Goal: Communication & Community: Answer question/provide support

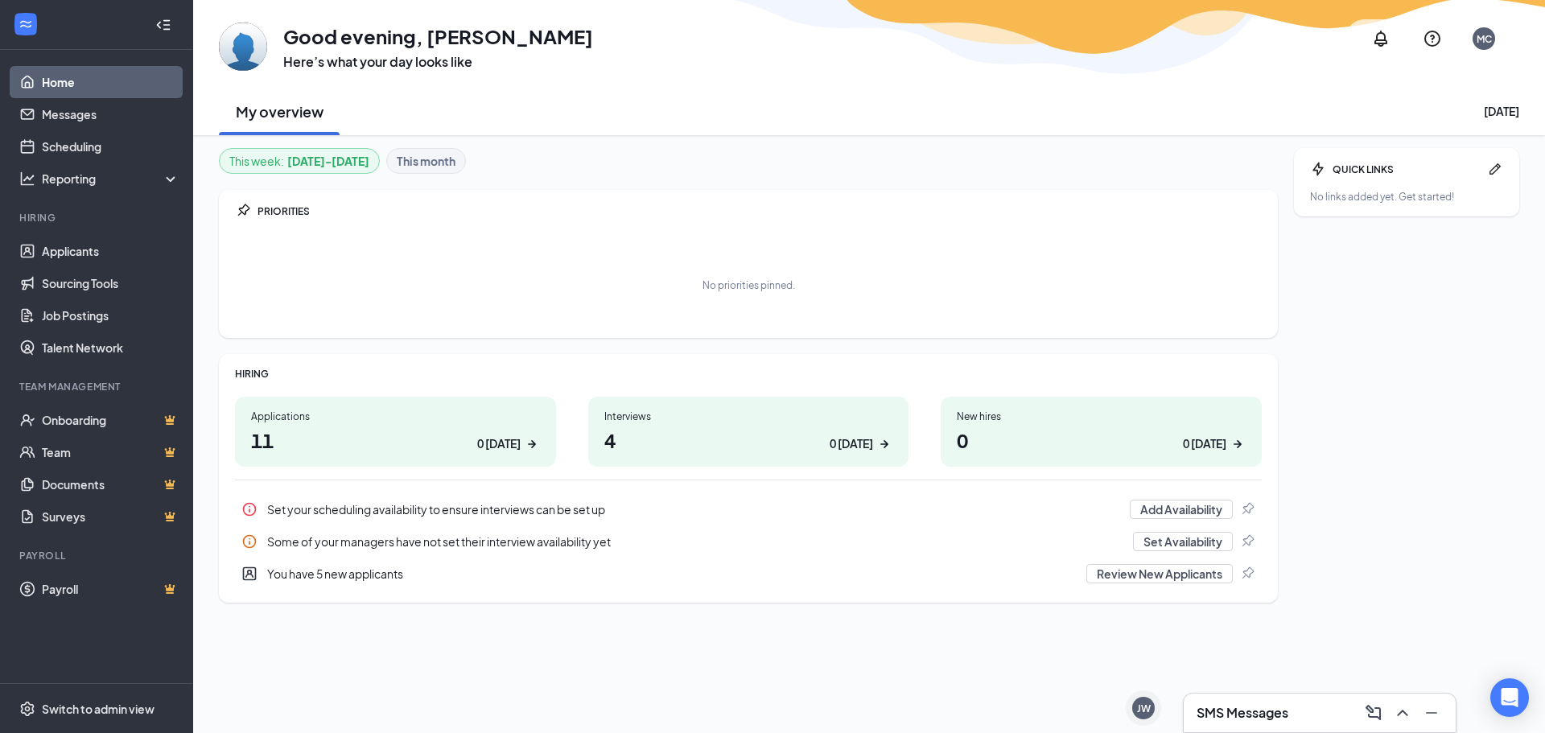
click at [1259, 710] on h3 "SMS Messages" at bounding box center [1242, 713] width 92 height 18
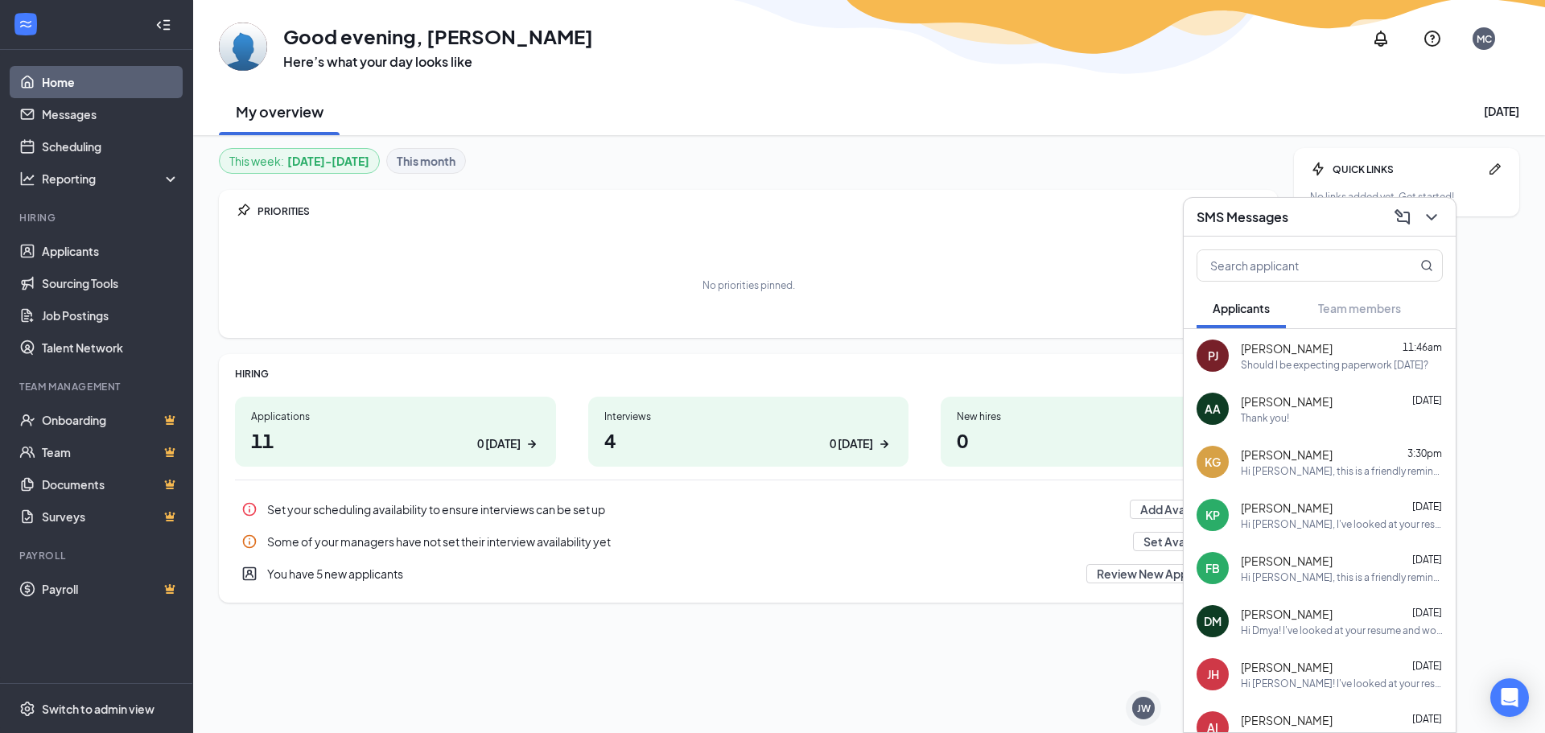
click at [1330, 372] on div "PJ Peyton Johnston 11:46am Should I be expecting paperwork today?" at bounding box center [1319, 355] width 272 height 53
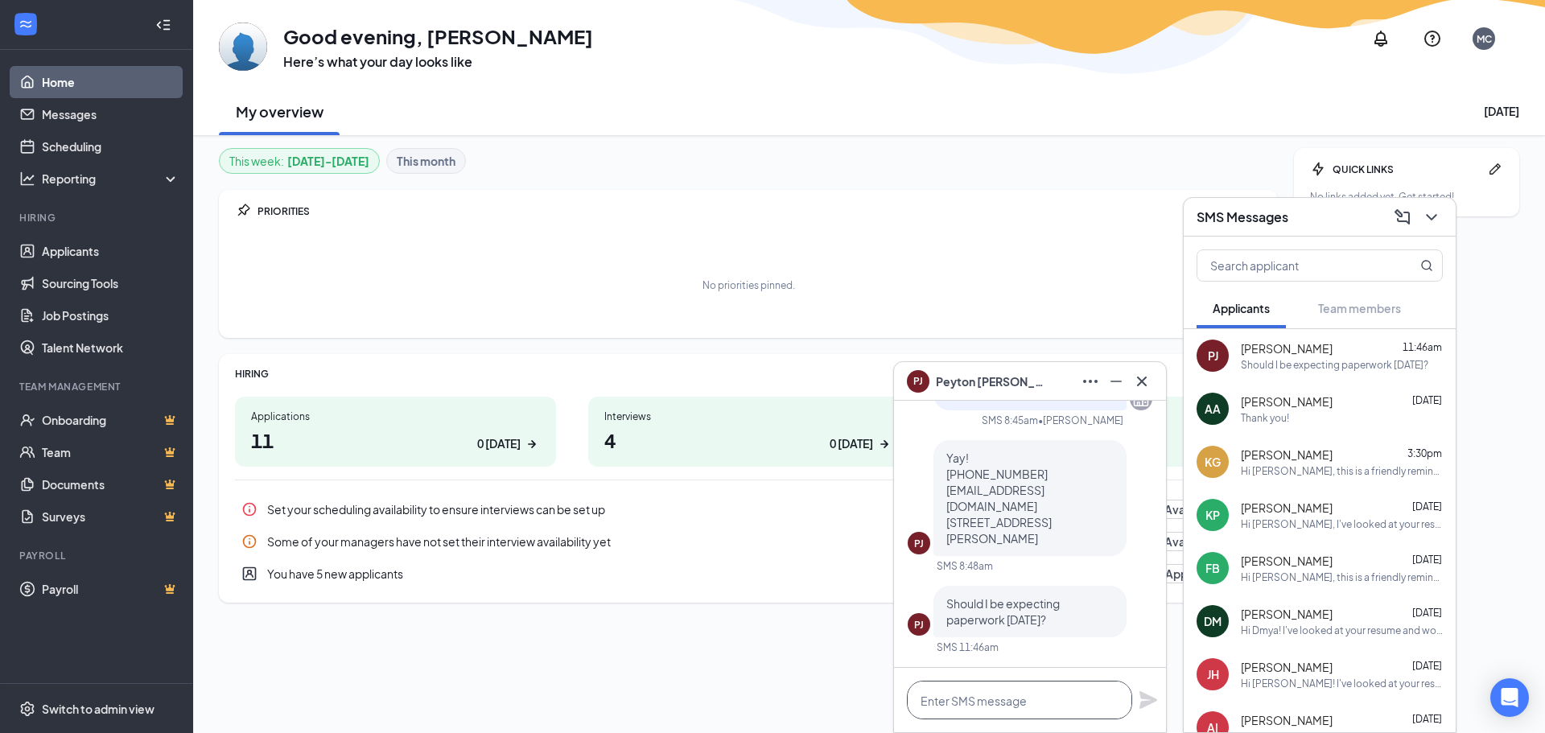
click at [992, 706] on textarea at bounding box center [1019, 700] width 225 height 39
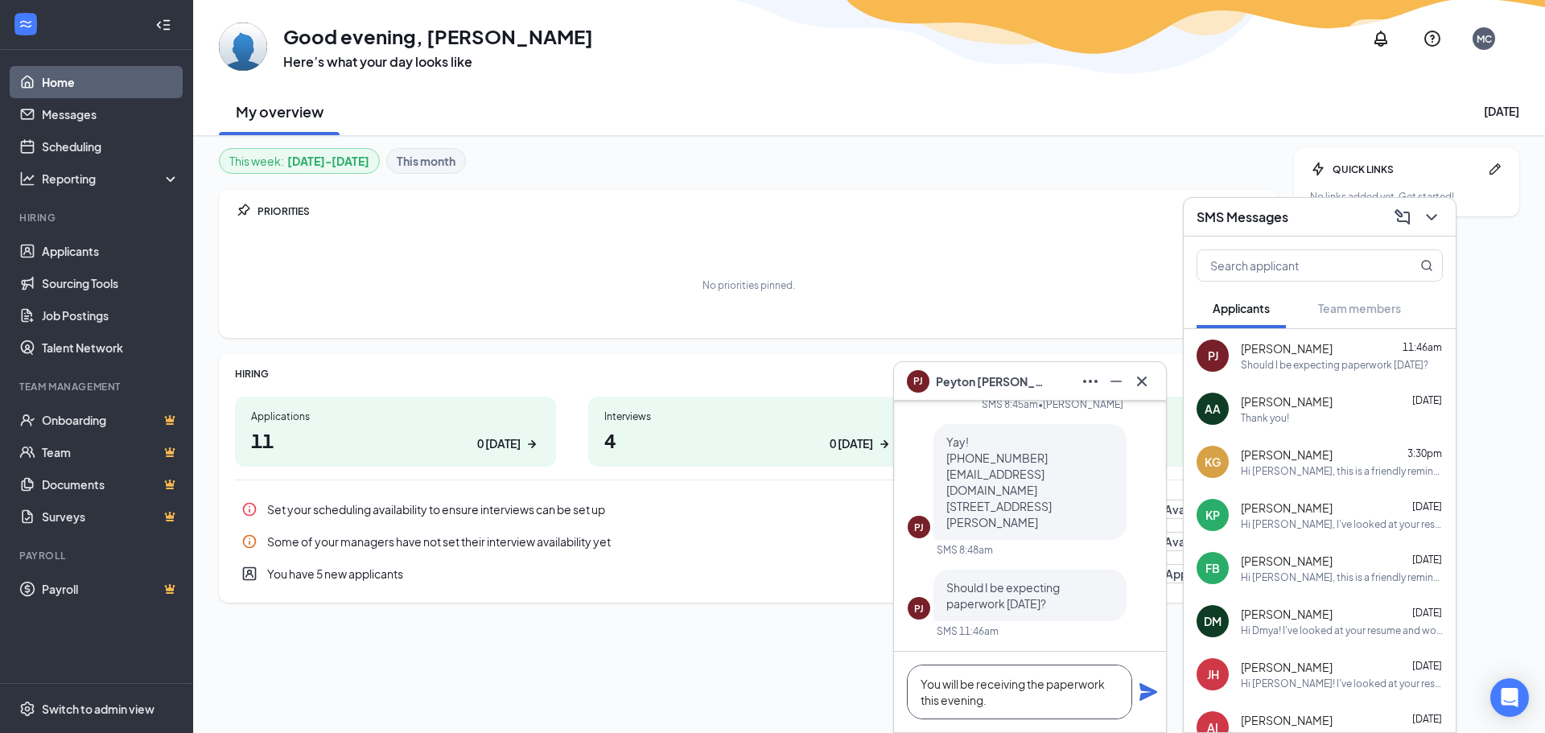
drag, startPoint x: 958, startPoint y: 682, endPoint x: 1002, endPoint y: 714, distance: 54.2
click at [959, 682] on textarea "You will be receiving the paperwork this evening." at bounding box center [1019, 692] width 225 height 55
click at [1053, 706] on textarea "You should be receiving the paperwork this evening." at bounding box center [1019, 692] width 225 height 55
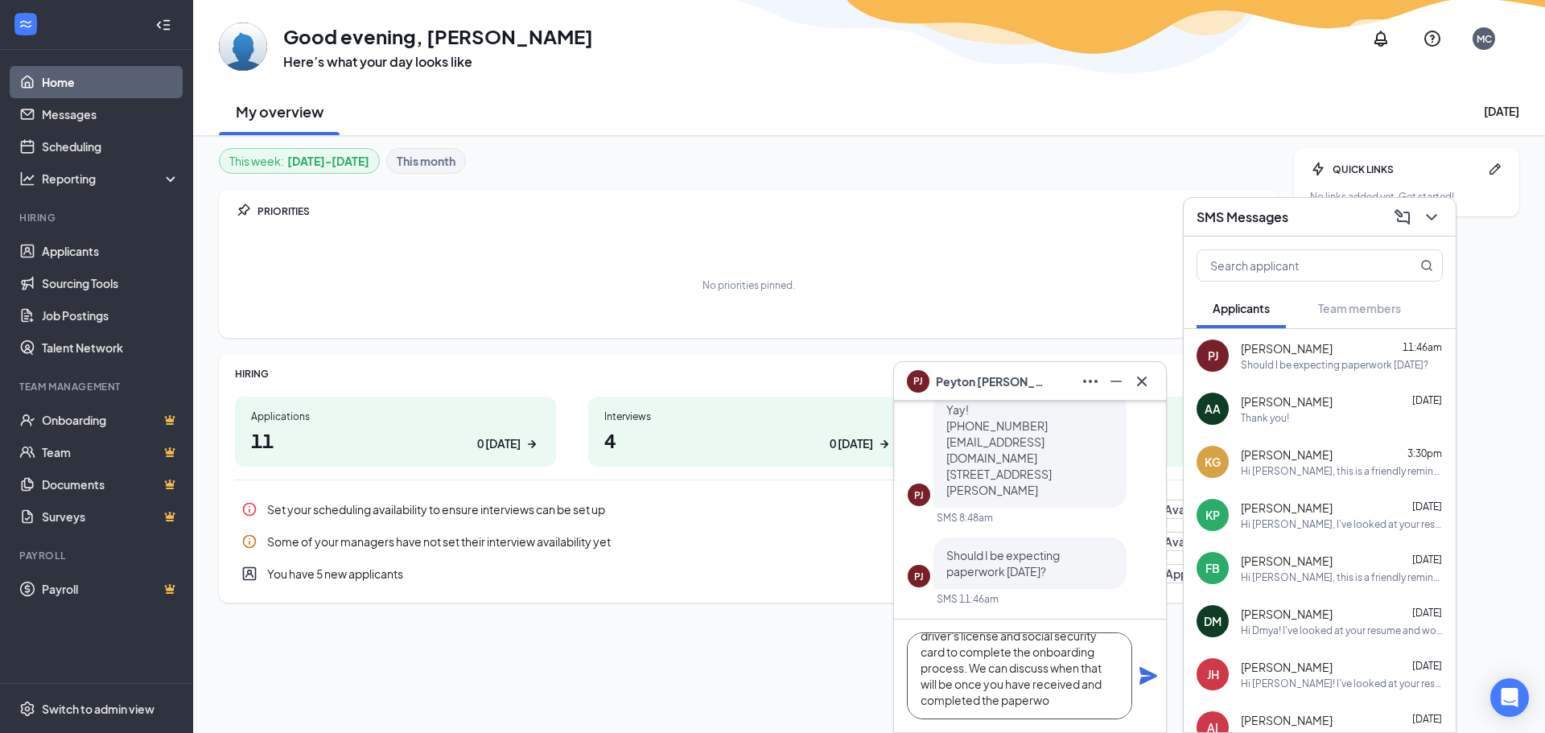
scroll to position [97, 0]
type textarea "You should be receiving the paperwork this evening. After completion of the pap…"
click at [1154, 677] on icon "Plane" at bounding box center [1148, 676] width 18 height 18
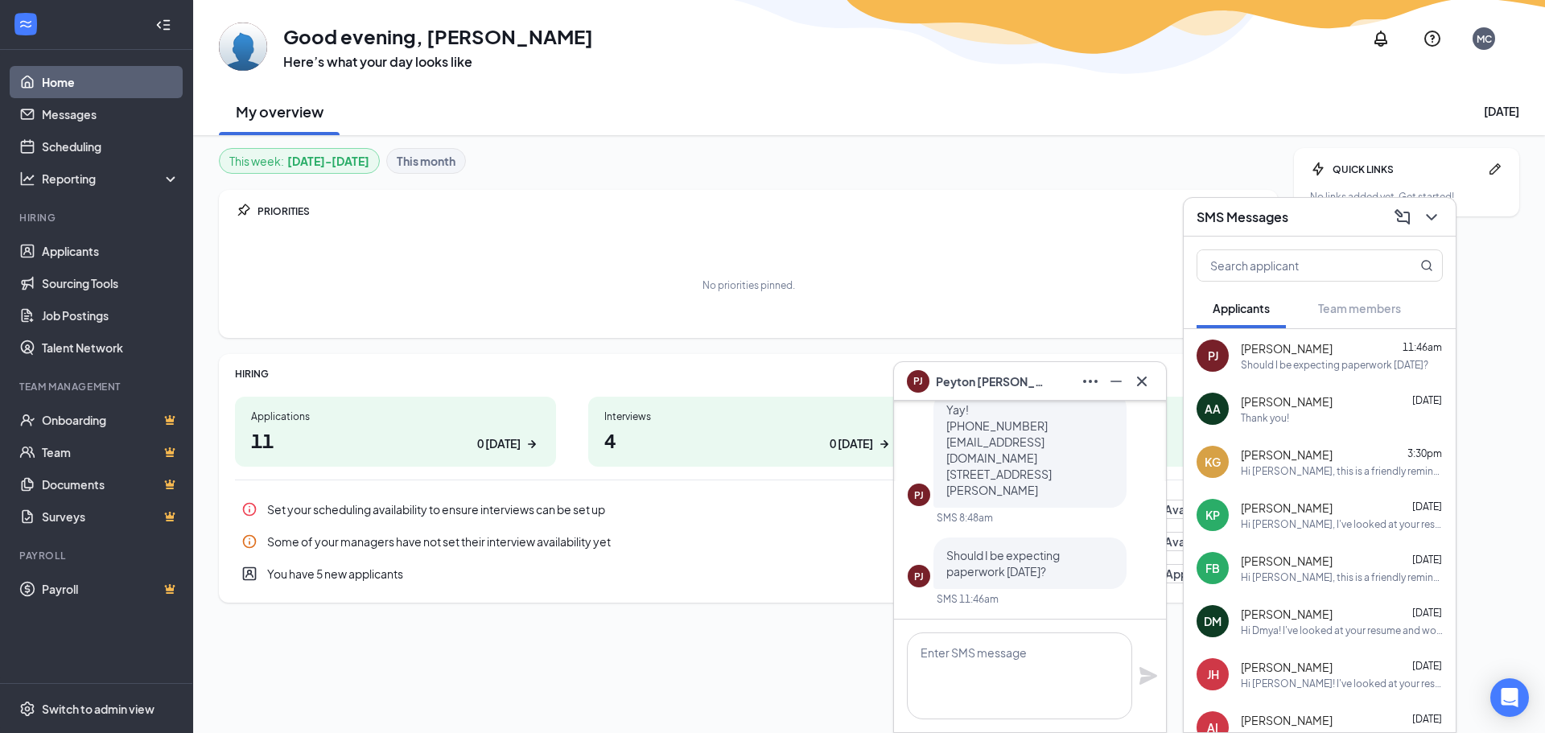
scroll to position [0, 0]
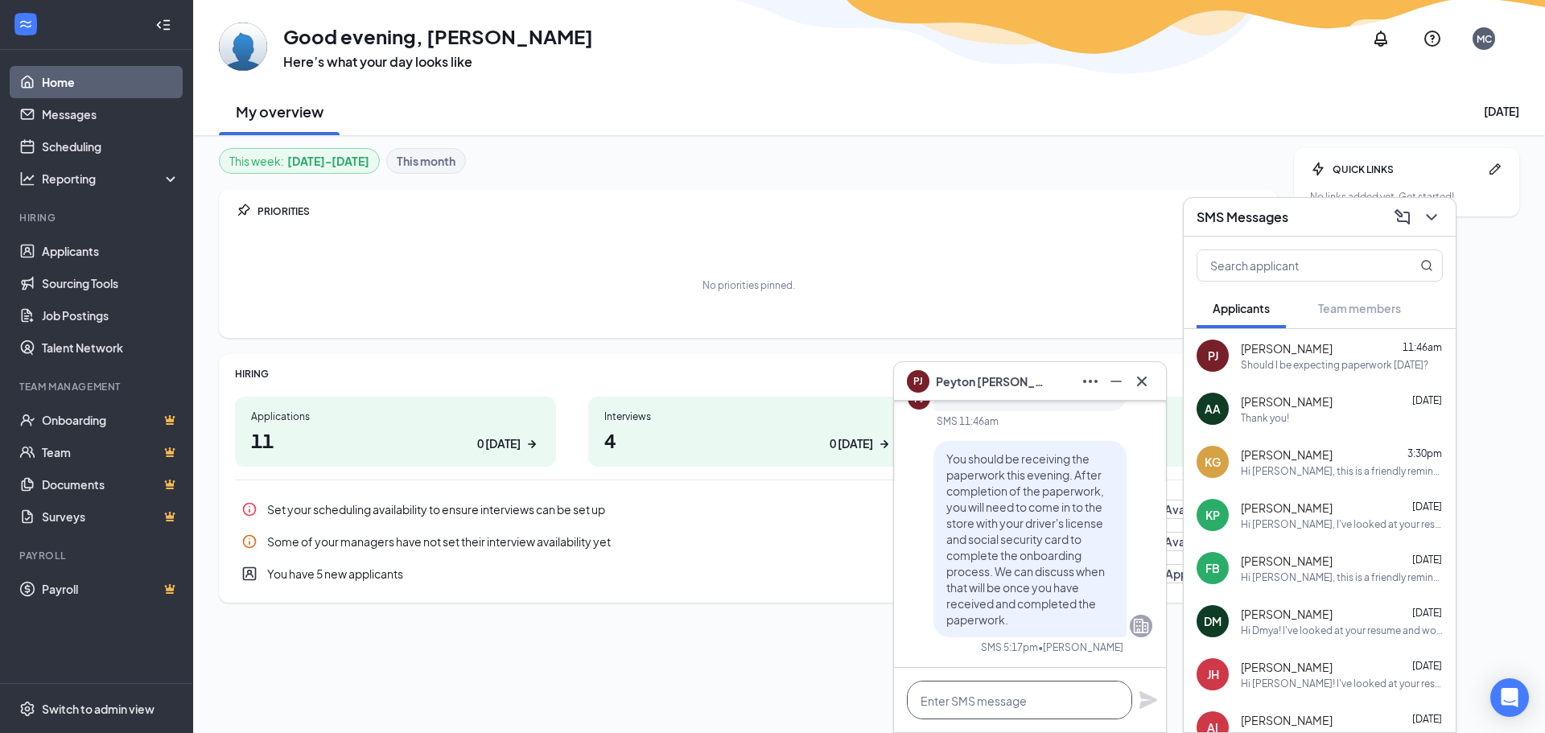
click at [1058, 697] on textarea at bounding box center [1019, 700] width 225 height 39
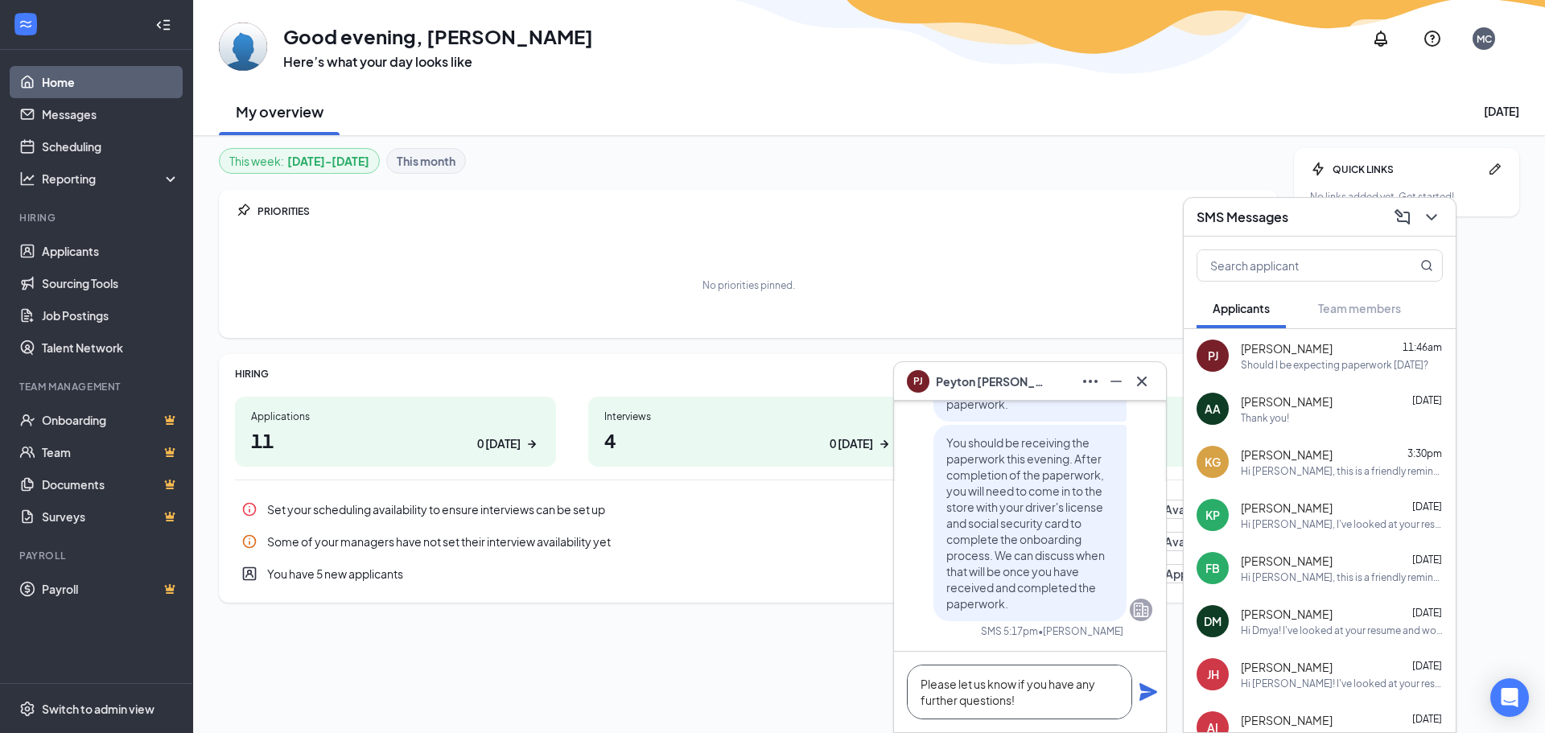
type textarea "Please let us know if you have any further questions!"
click at [1144, 698] on icon "Plane" at bounding box center [1148, 692] width 18 height 18
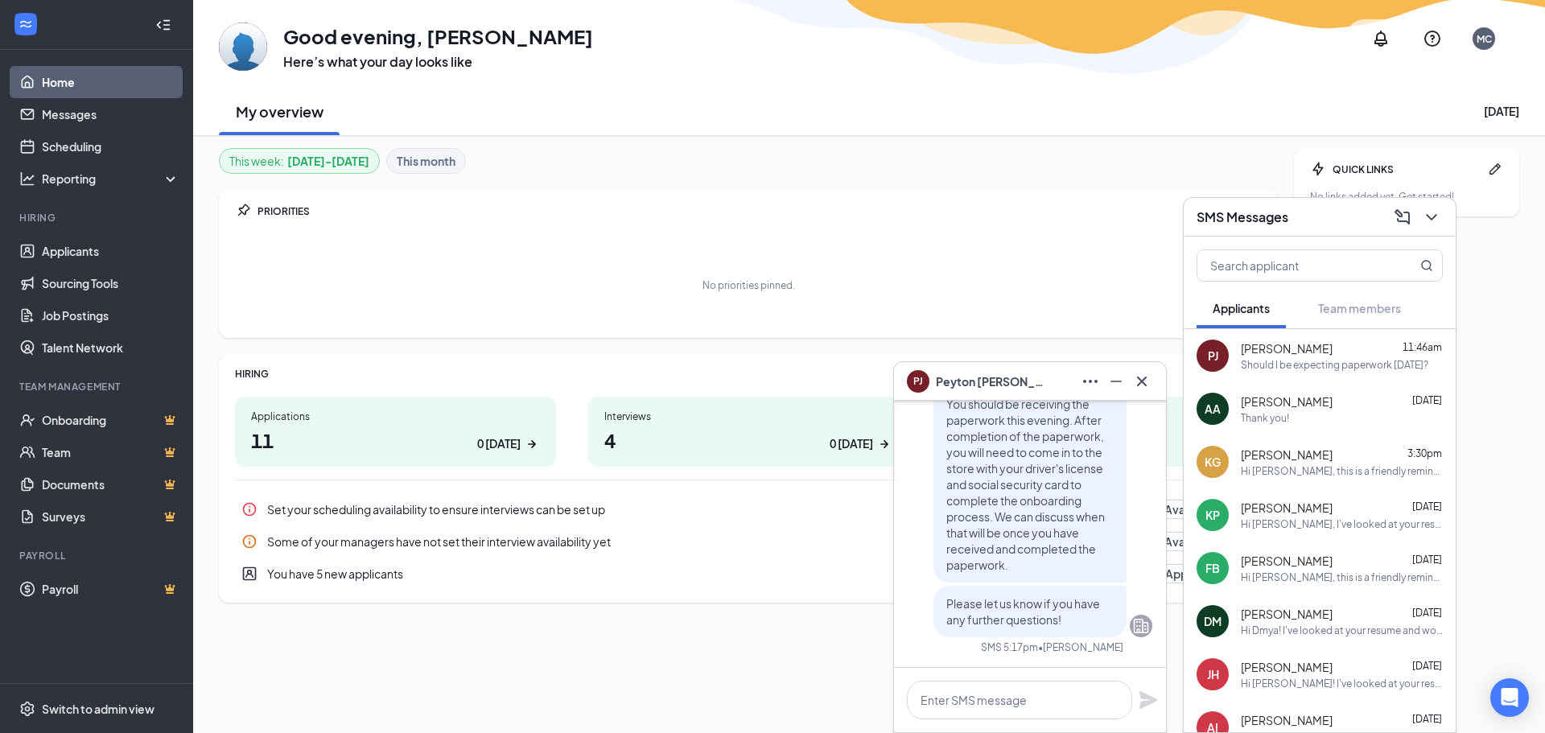
scroll to position [0, 0]
click at [1272, 466] on div "Hi Kyla Green, this is a friendly reminder. Your meeting with Kanki Home of Ste…" at bounding box center [1342, 471] width 202 height 14
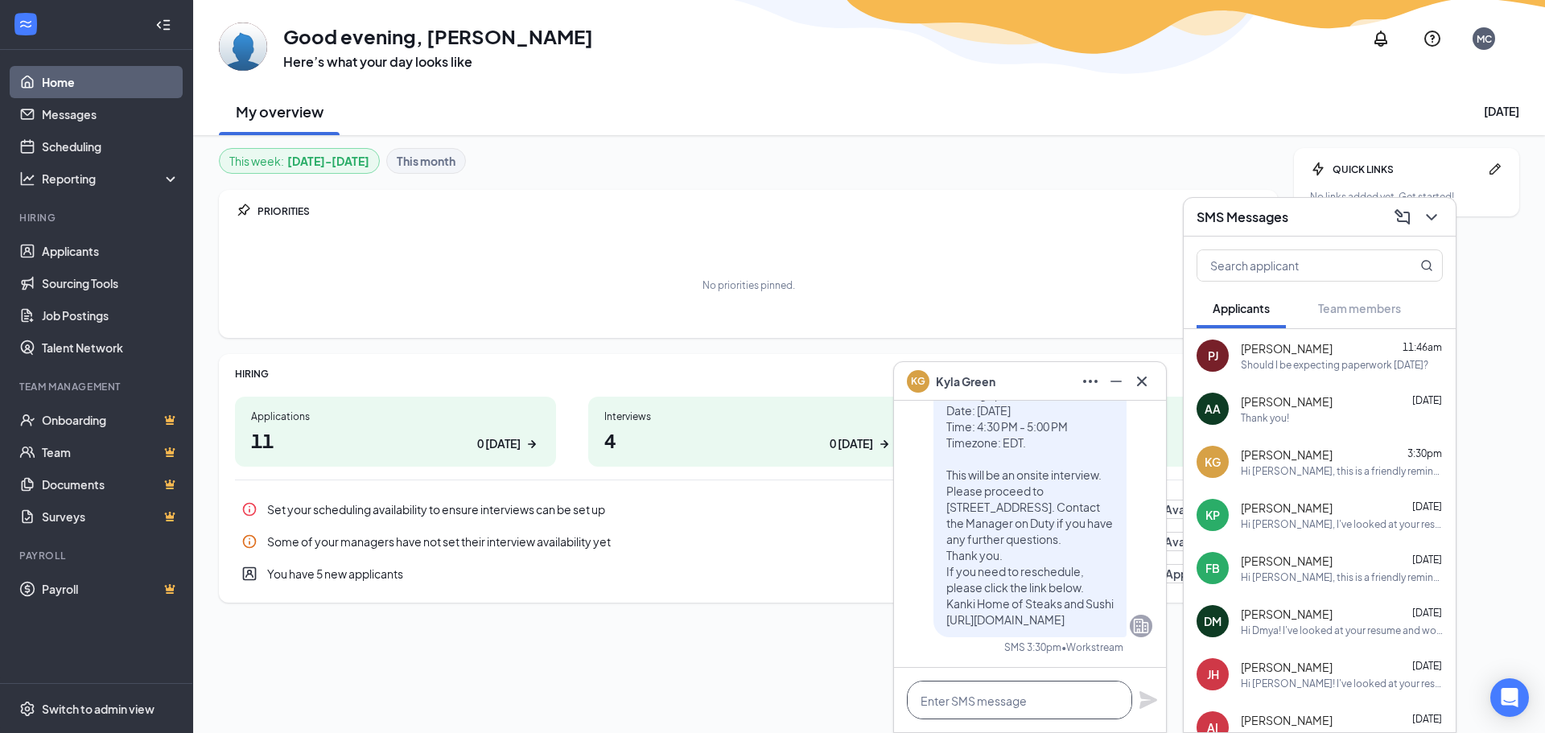
click at [1014, 697] on textarea at bounding box center [1019, 700] width 225 height 39
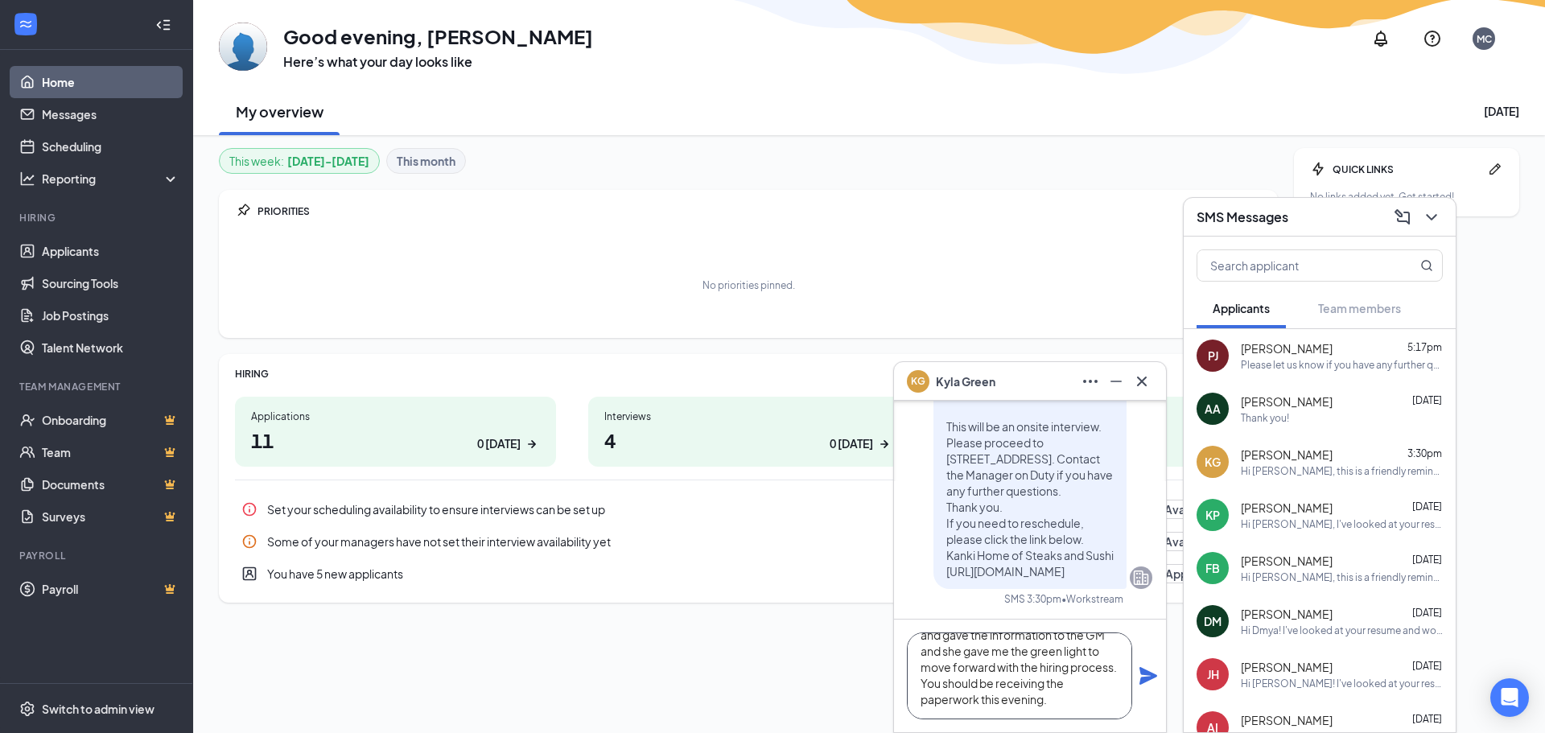
scroll to position [82, 0]
type textarea "Hello Kyla! Thanks for meeting with us today at Kanki Steakhouse. I went ahead …"
click at [1146, 682] on icon "Plane" at bounding box center [1147, 675] width 19 height 19
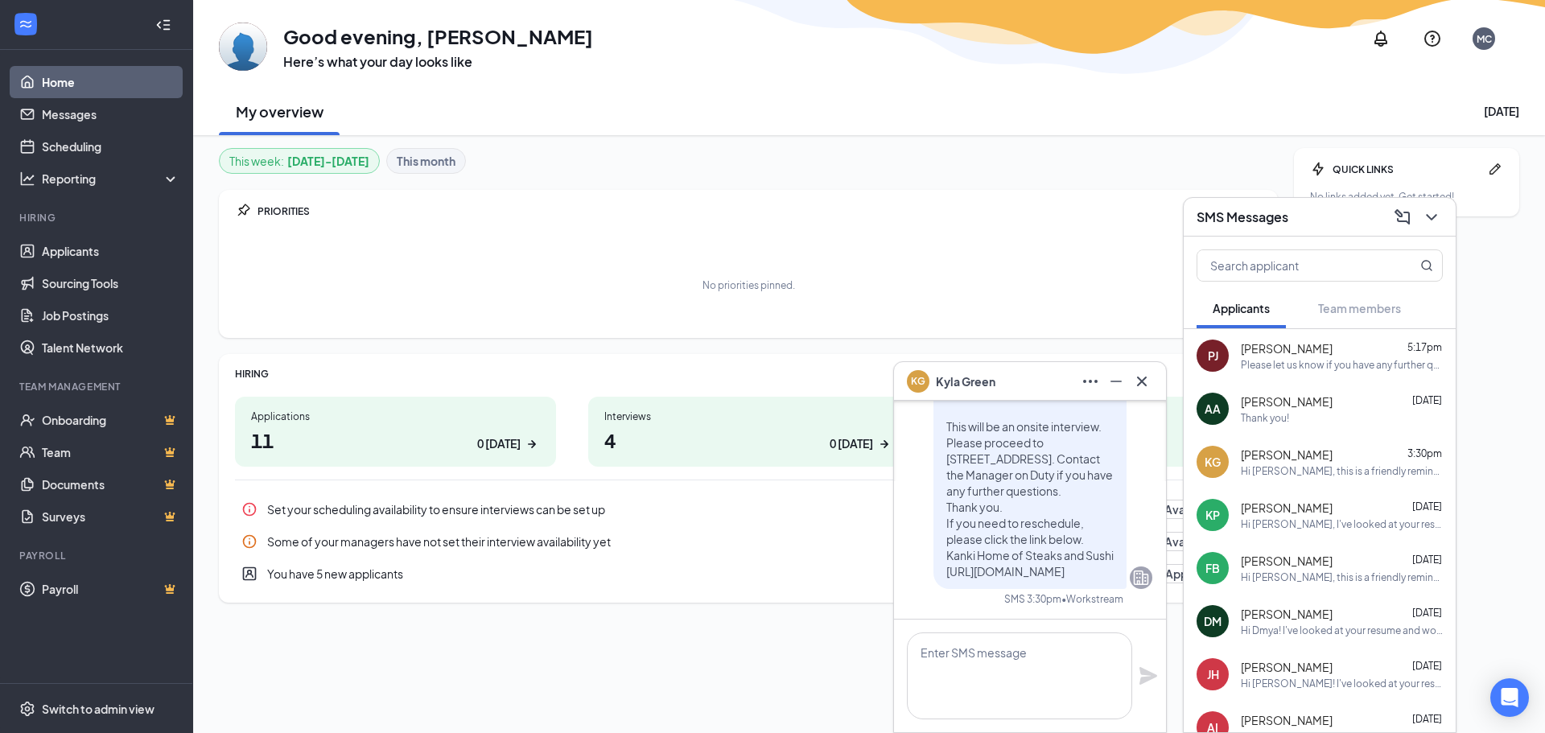
scroll to position [0, 0]
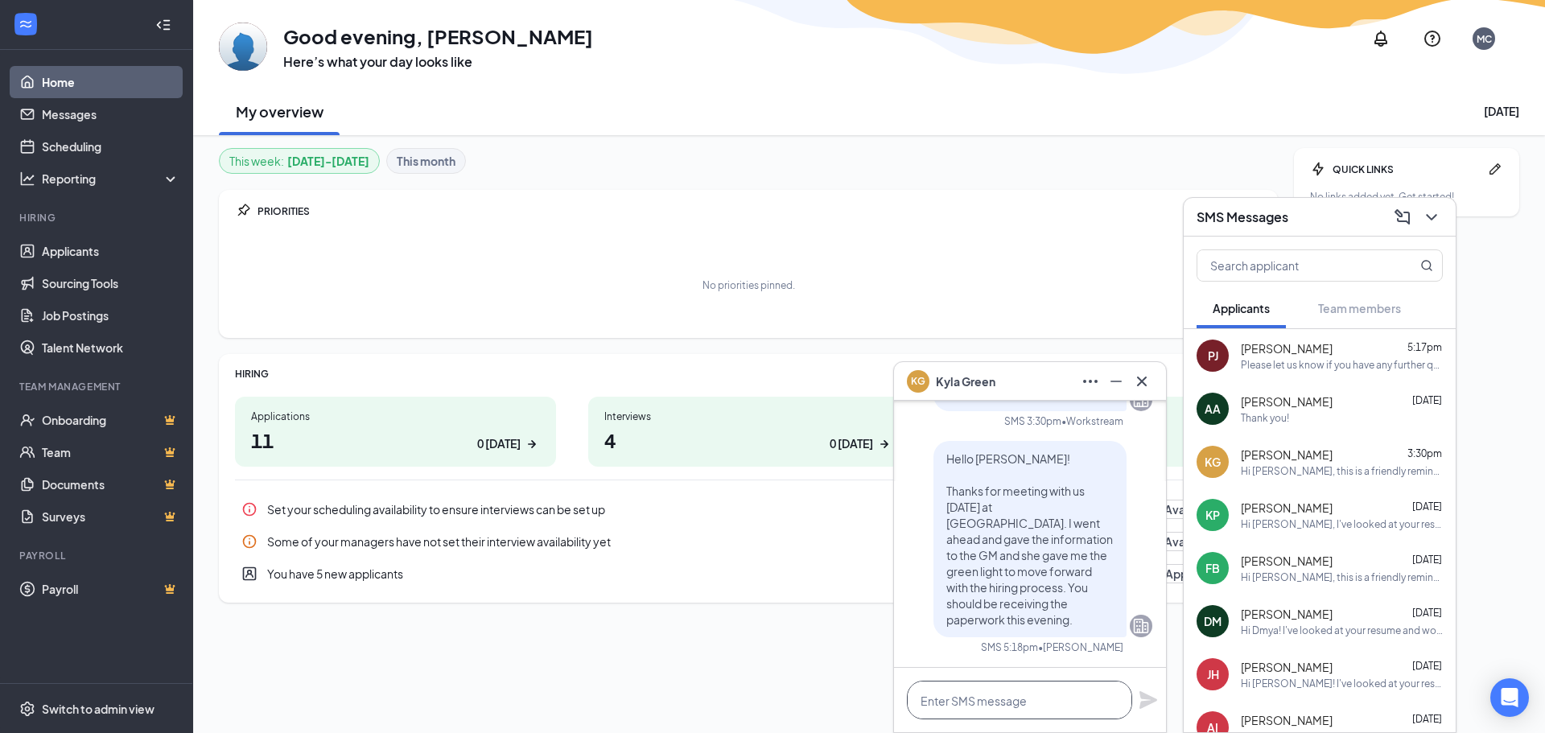
click at [1006, 697] on textarea at bounding box center [1019, 700] width 225 height 39
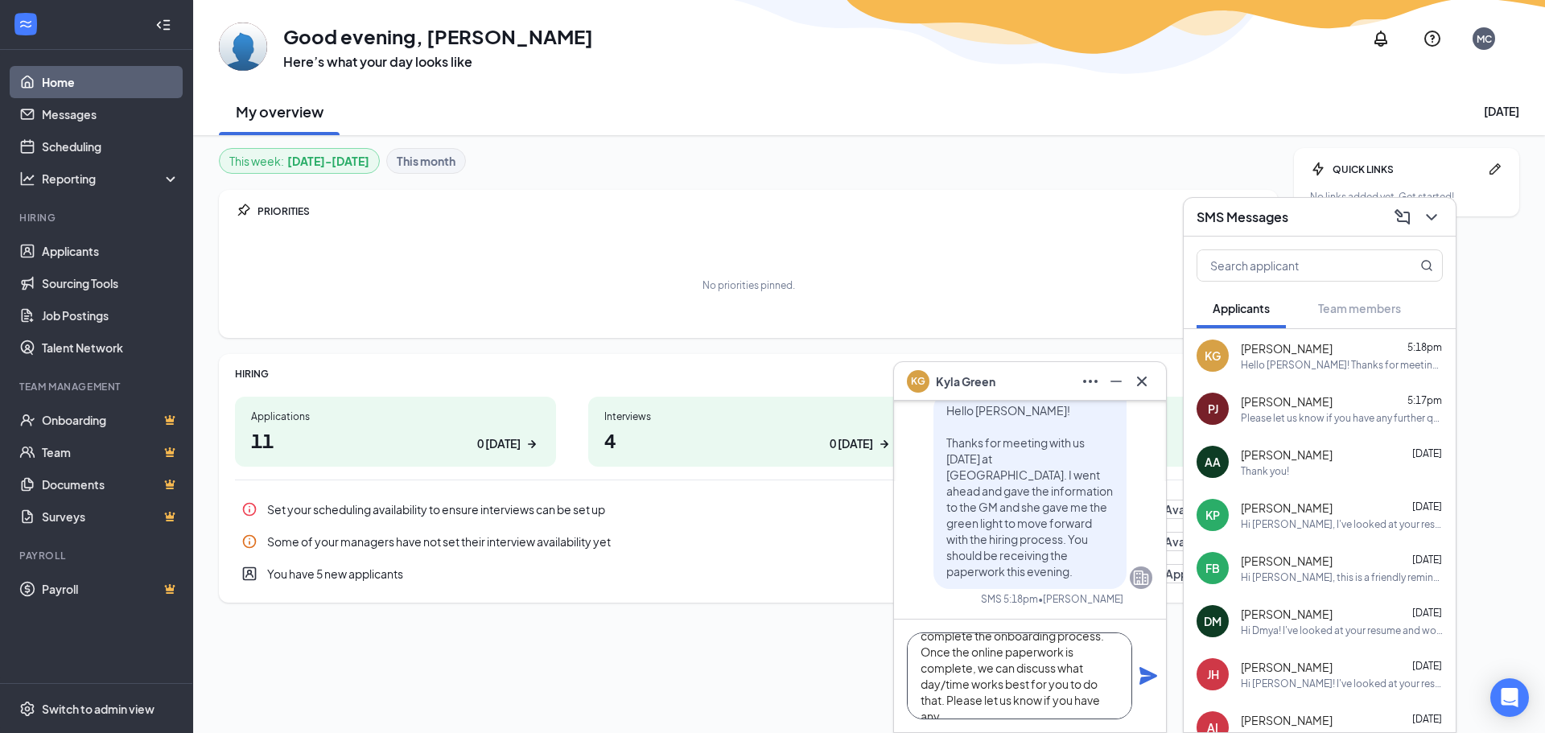
scroll to position [81, 0]
type textarea "Once all the paperwork is complete, you will need to come in with a driver's li…"
click at [1151, 672] on icon "Plane" at bounding box center [1147, 675] width 19 height 19
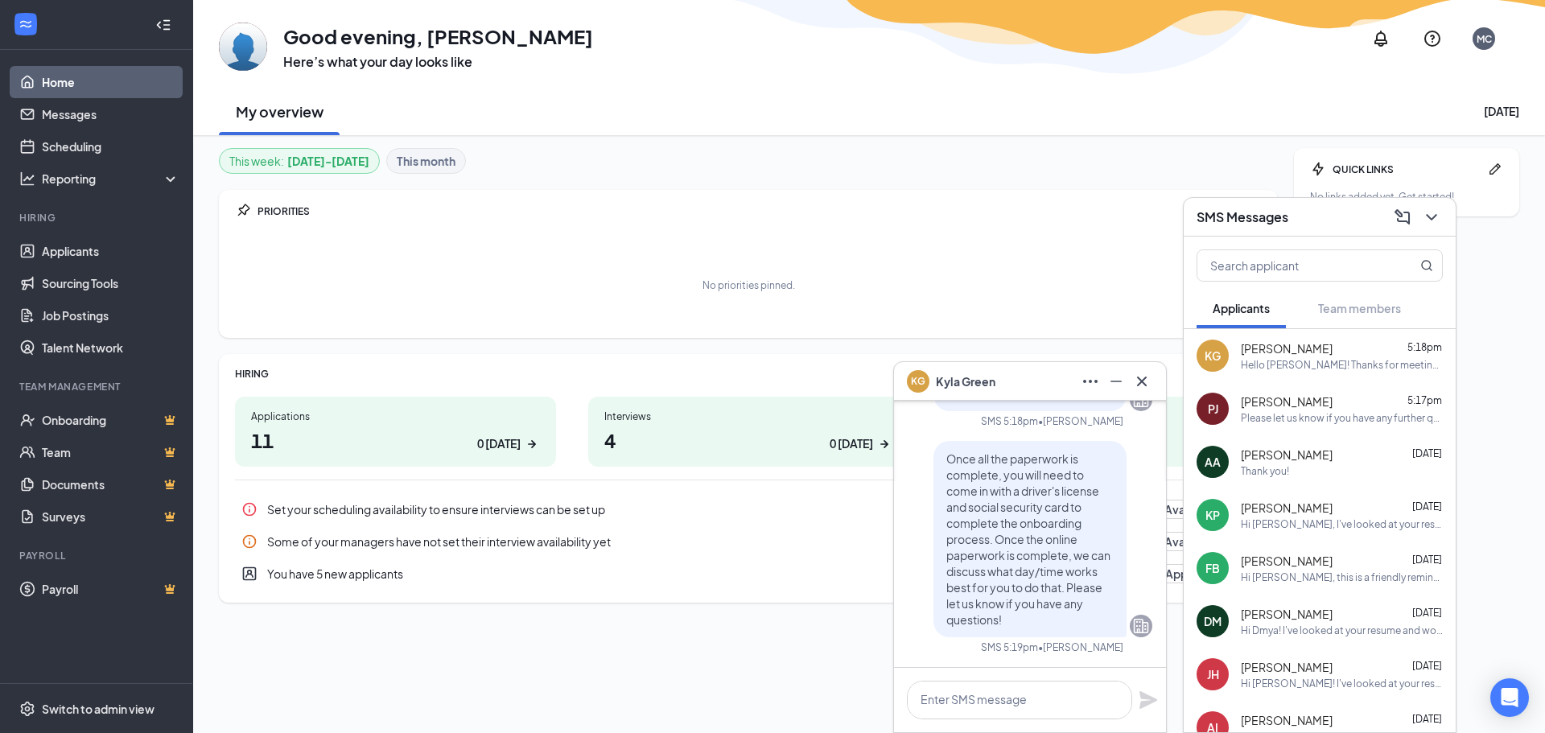
scroll to position [0, 0]
click at [1117, 388] on icon "Minimize" at bounding box center [1115, 381] width 19 height 19
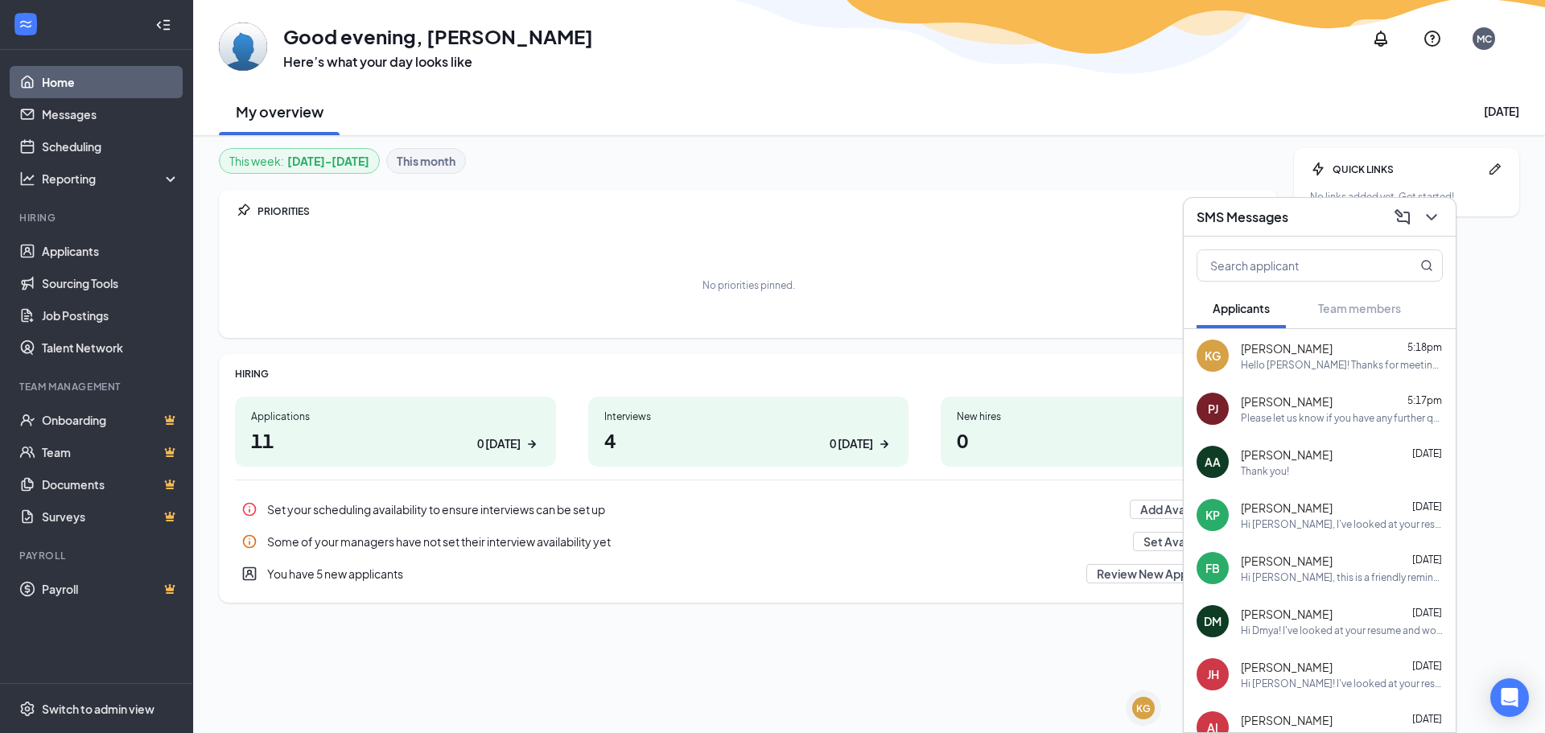
click at [1313, 409] on div "Peyton Johnston 5:17pm Please let us know if you have any further questions!" at bounding box center [1342, 408] width 202 height 31
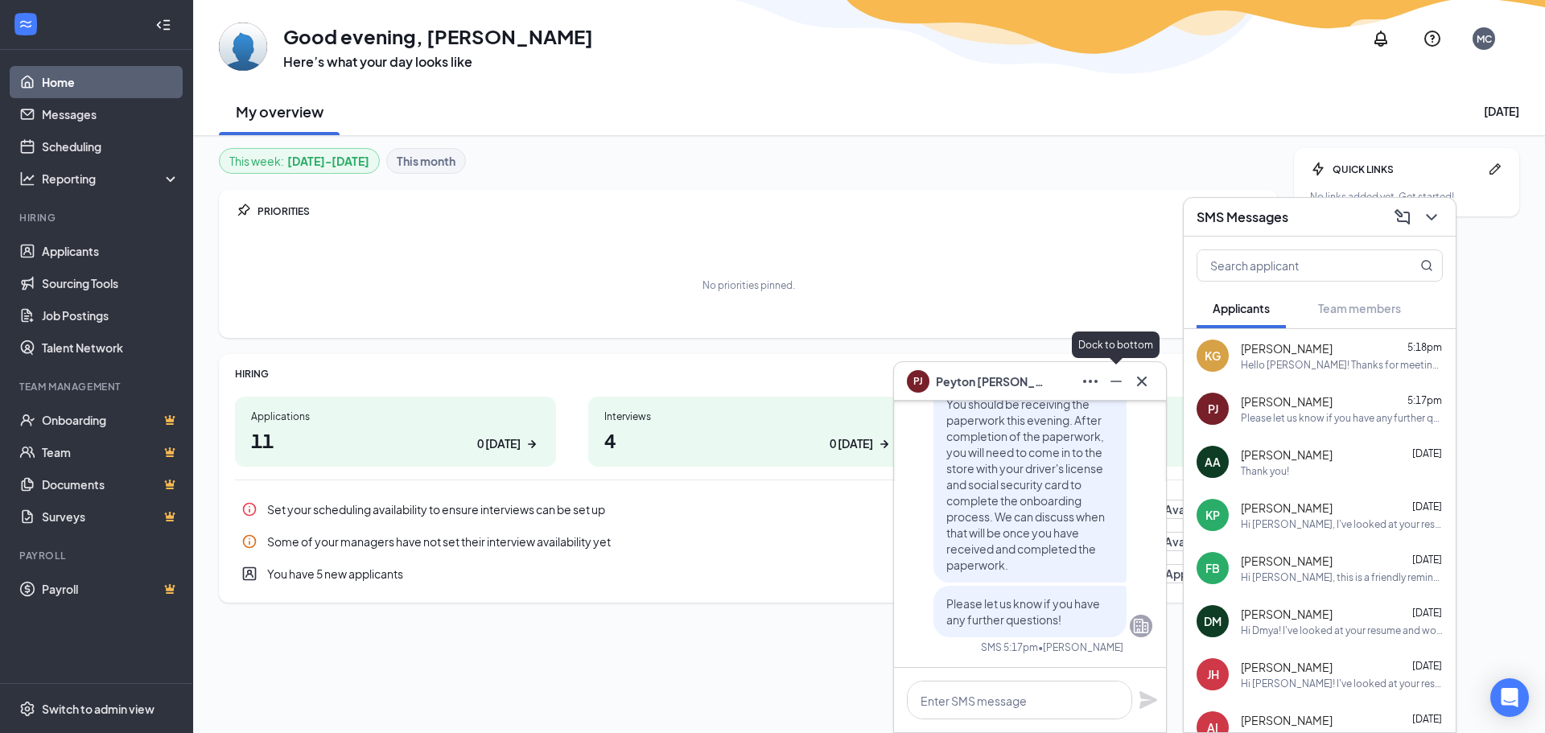
click at [1126, 392] on div at bounding box center [1114, 381] width 26 height 26
click at [1119, 389] on icon "Minimize" at bounding box center [1115, 381] width 19 height 19
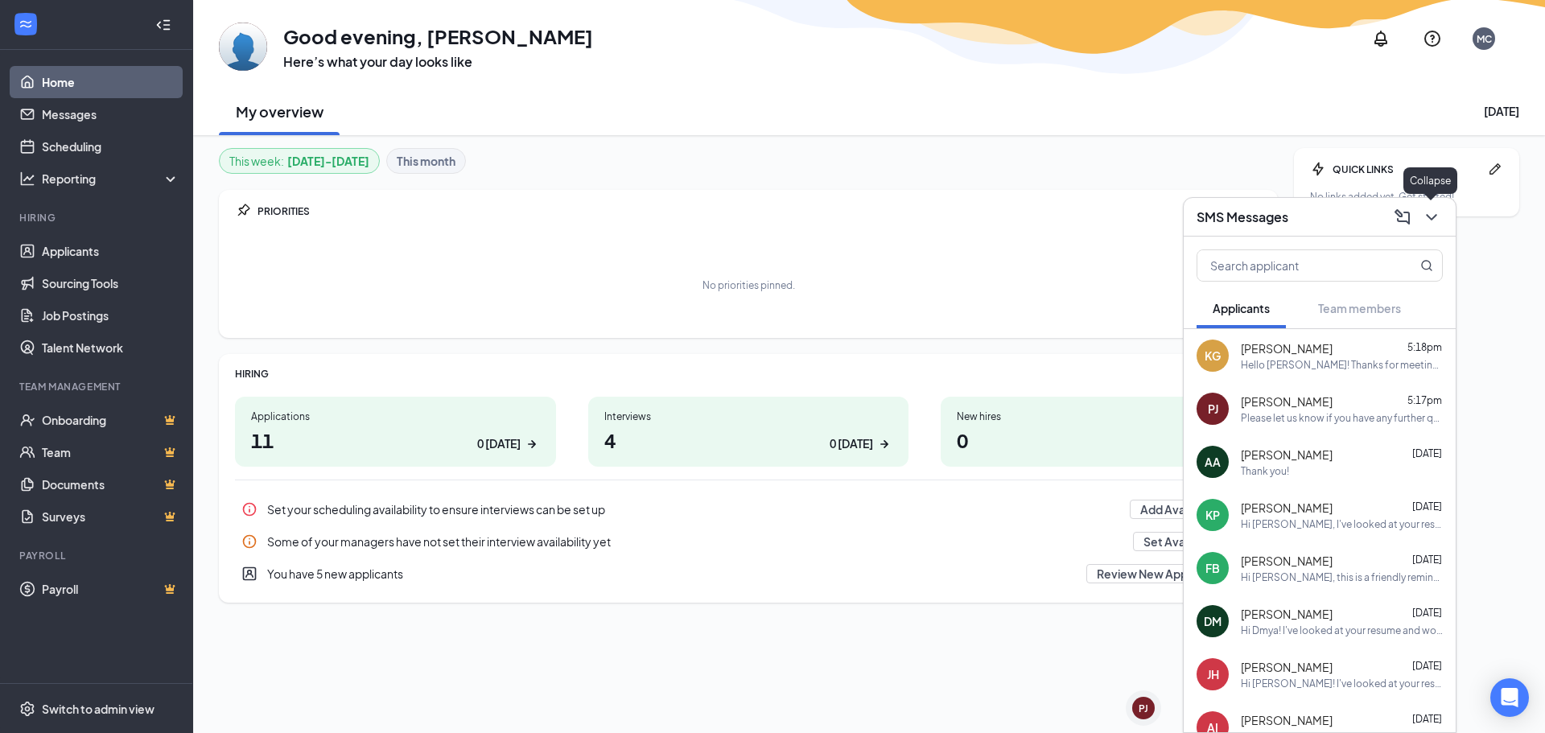
click at [1429, 216] on icon "ChevronDown" at bounding box center [1431, 217] width 10 height 6
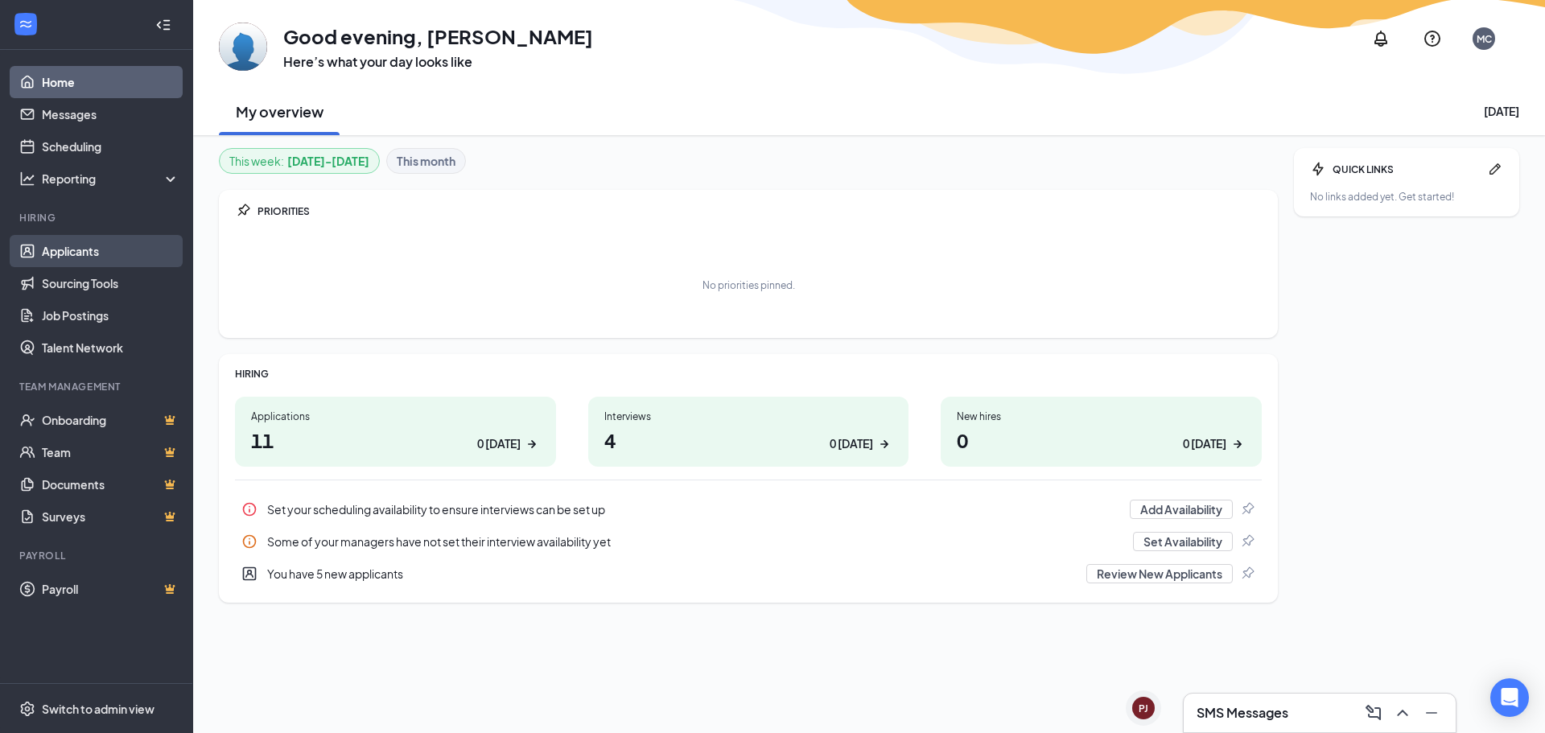
click at [111, 250] on link "Applicants" at bounding box center [111, 251] width 138 height 32
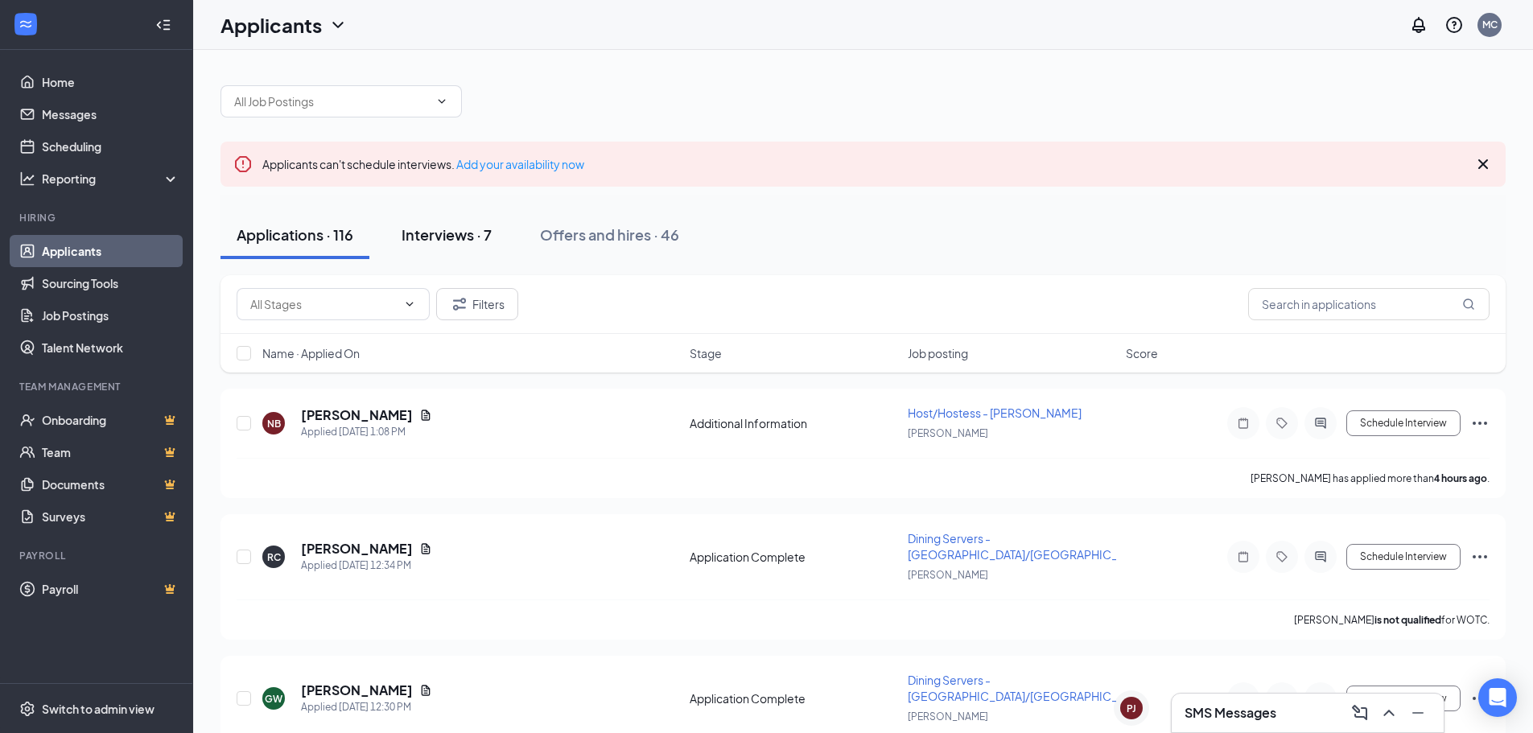
click at [430, 222] on button "Interviews · 7" at bounding box center [446, 235] width 122 height 48
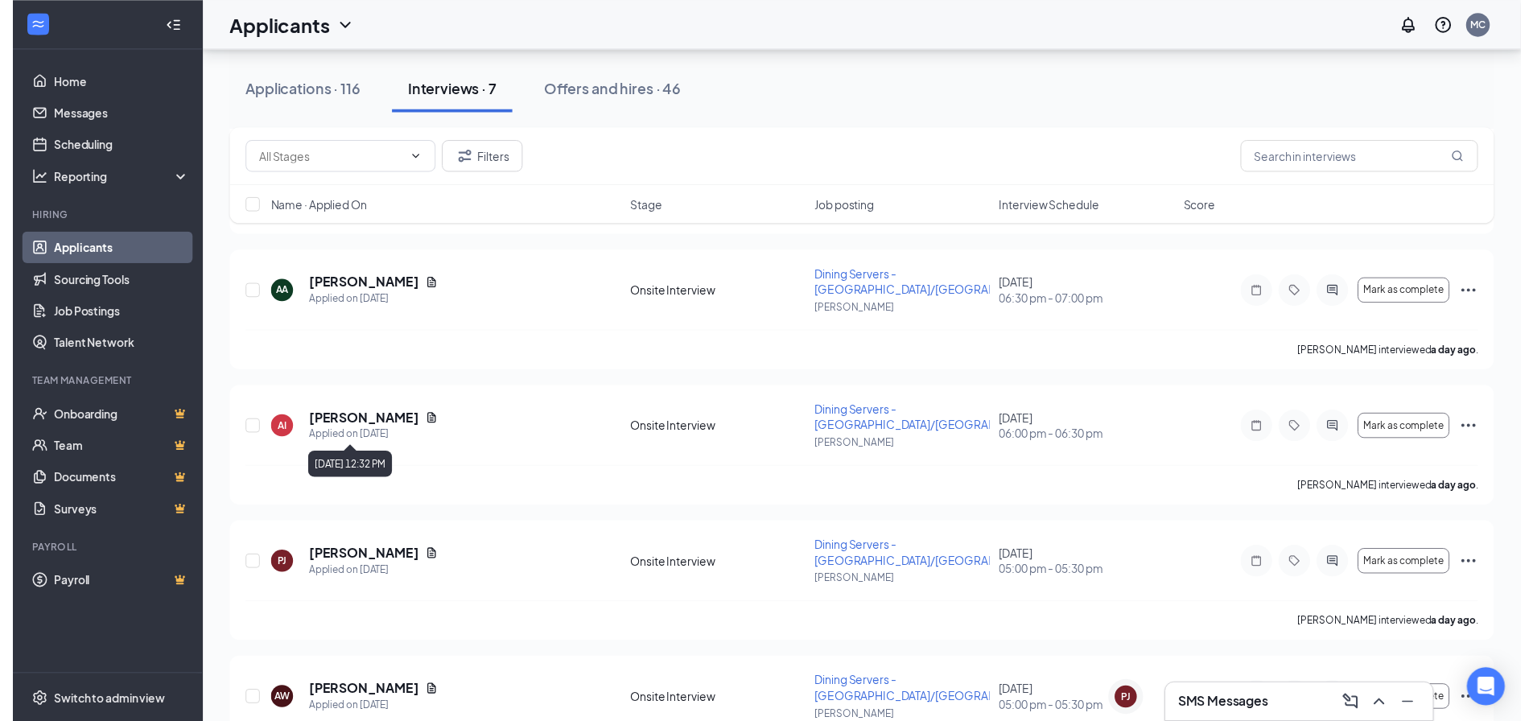
scroll to position [322, 0]
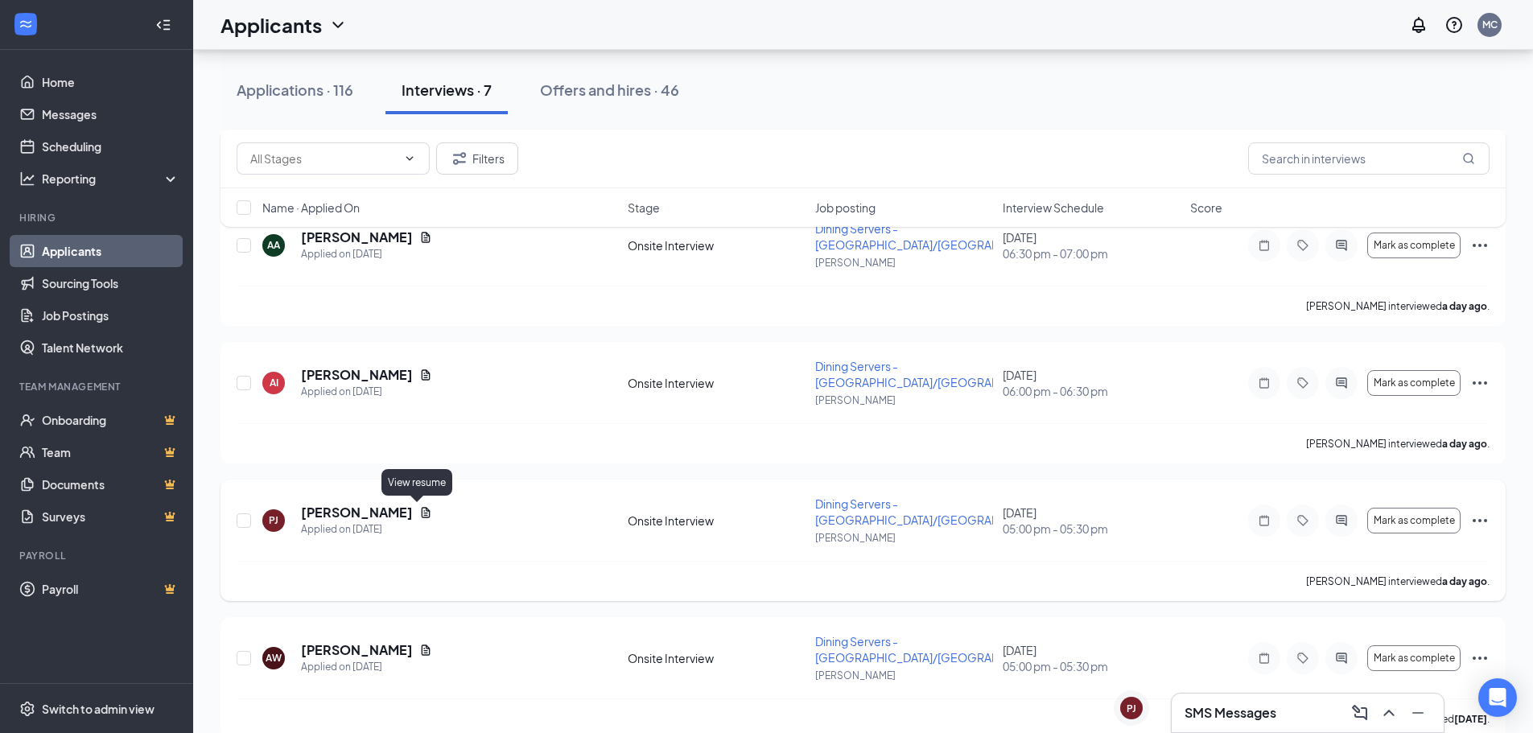
click at [422, 512] on icon "Document" at bounding box center [426, 512] width 9 height 10
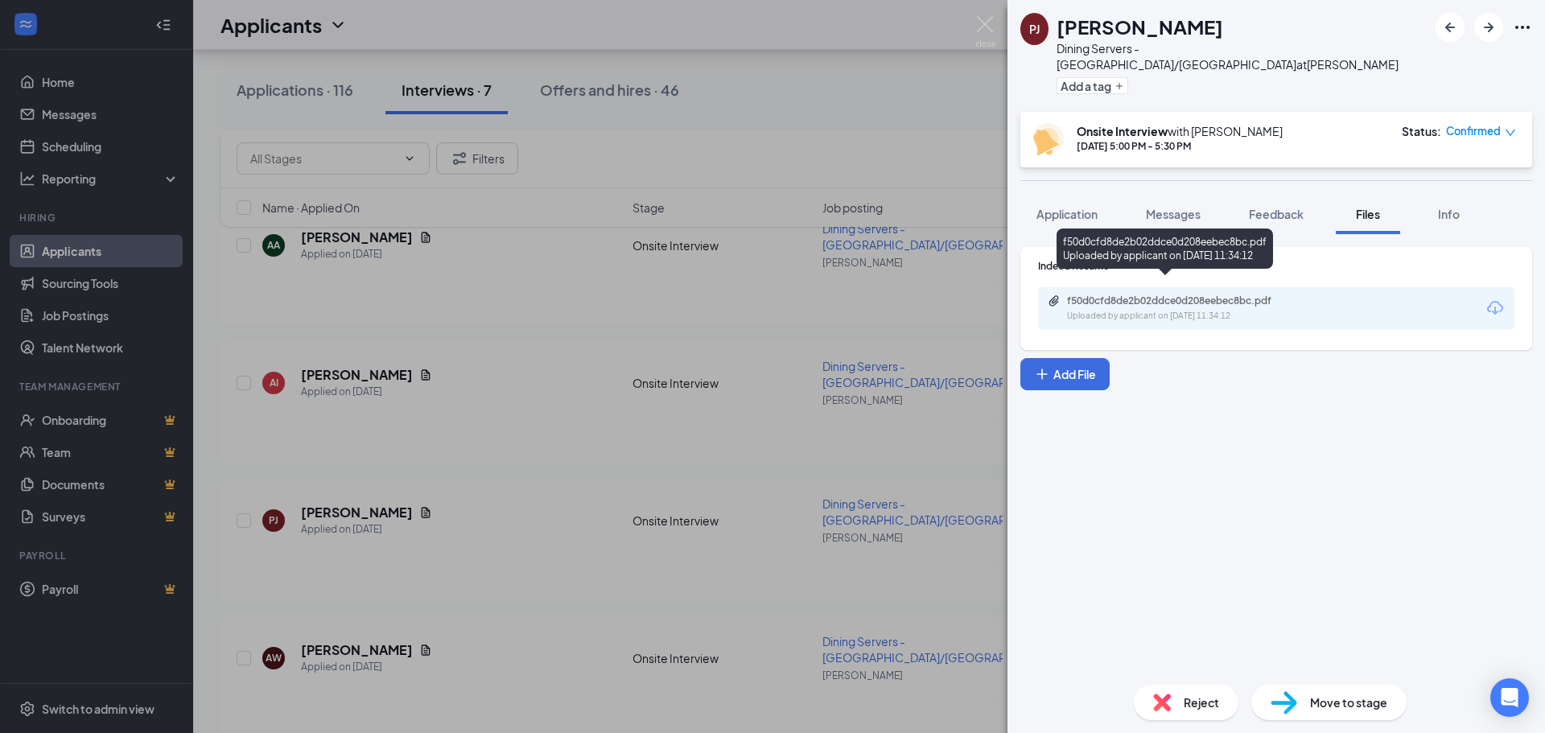
click at [1156, 294] on div "f50d0cfd8de2b02ddce0d208eebec8bc.pdf" at bounding box center [1179, 300] width 225 height 13
click at [994, 20] on img at bounding box center [985, 31] width 20 height 31
